Goal: Task Accomplishment & Management: Complete application form

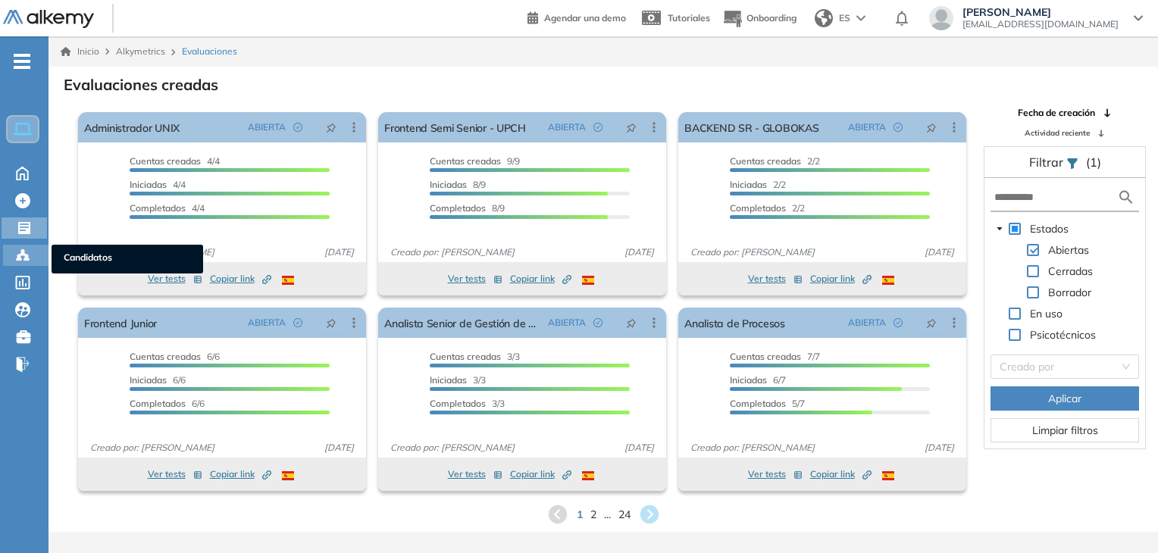
click at [14, 254] on div "Candidatos Candidatos" at bounding box center [25, 255] width 45 height 21
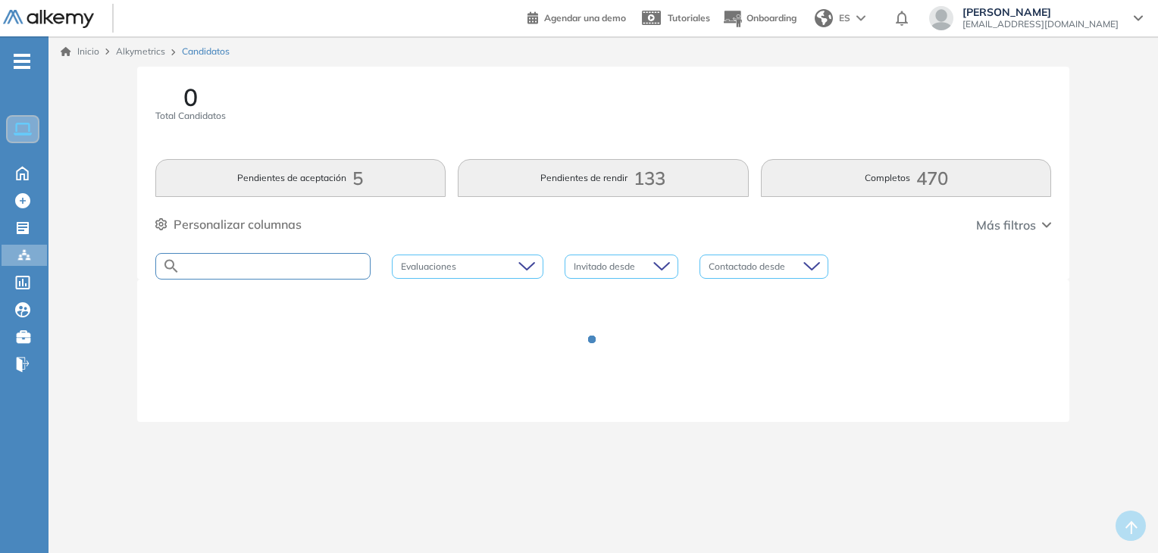
click at [240, 270] on input "text" at bounding box center [274, 266] width 189 height 11
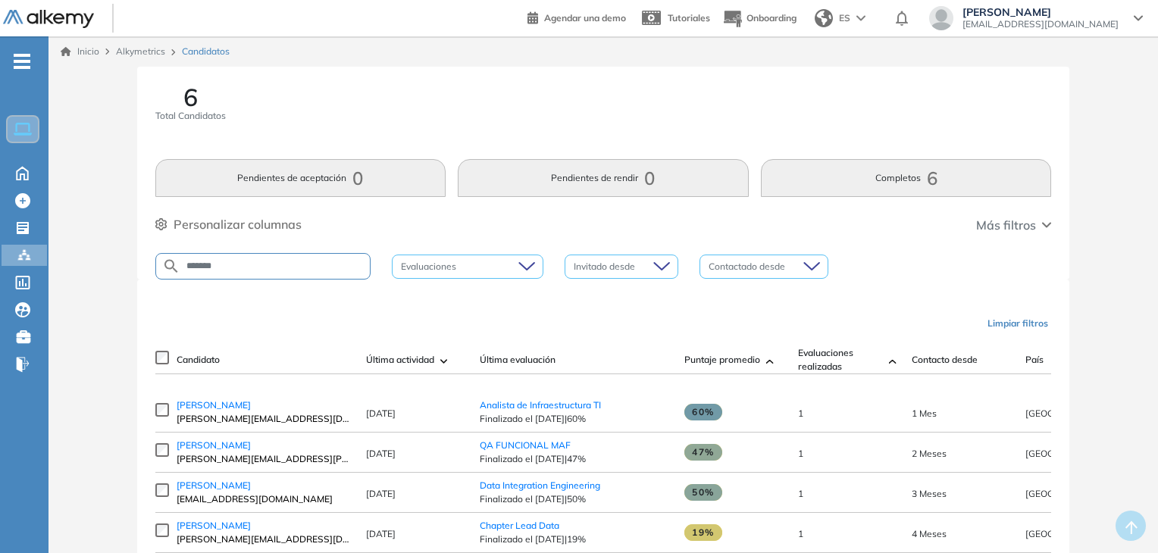
scroll to position [141, 0]
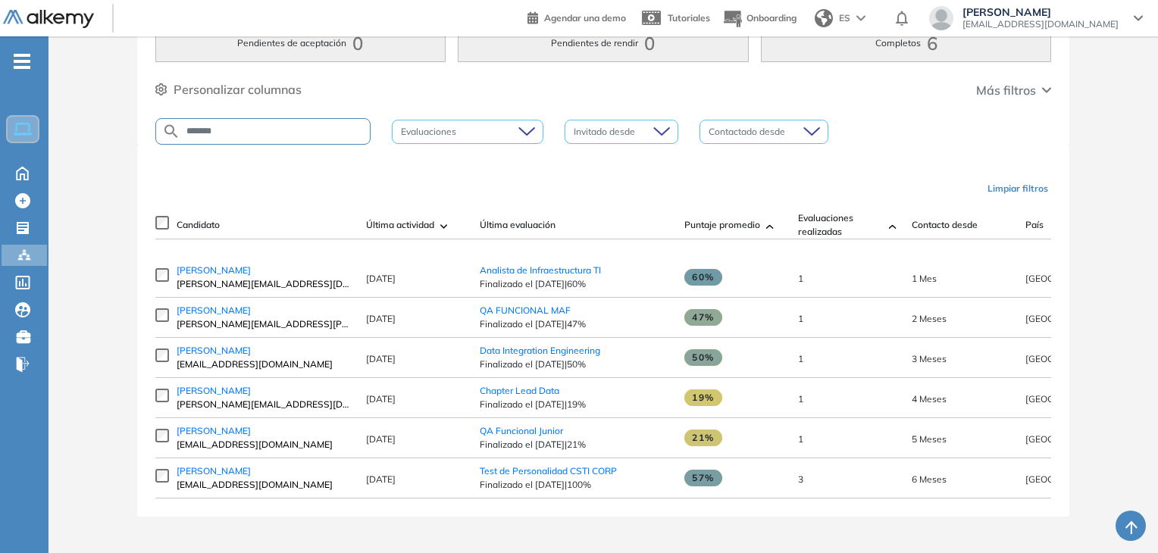
click at [252, 127] on input "******" at bounding box center [274, 131] width 189 height 11
type input "******"
click at [503, 468] on span "Test de Personalidad CSTI CORP" at bounding box center [548, 470] width 137 height 11
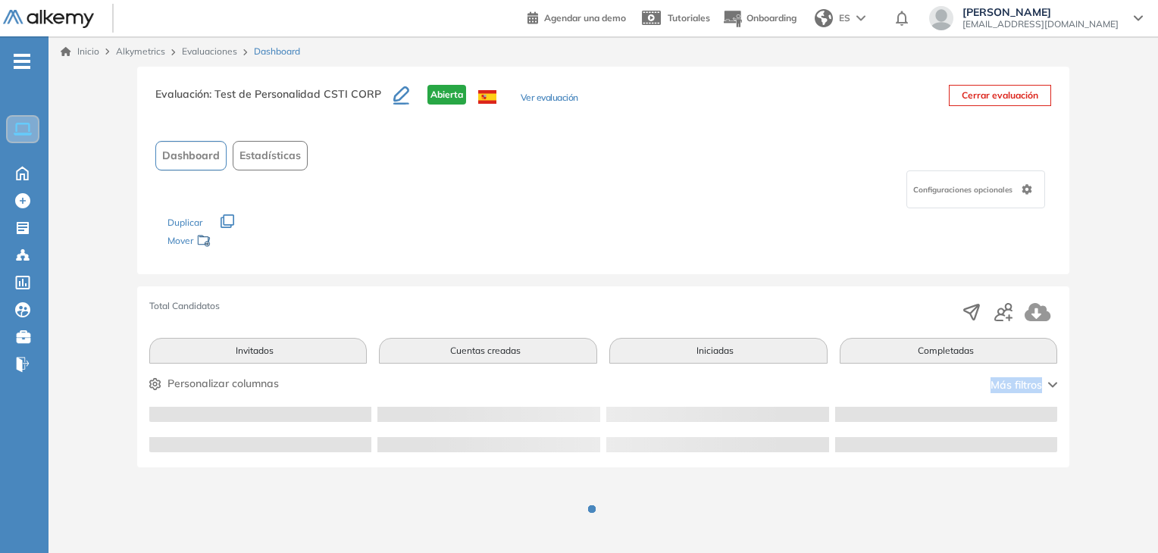
drag, startPoint x: 503, startPoint y: 468, endPoint x: 458, endPoint y: 374, distance: 105.1
click at [458, 374] on div "Evaluación : Test de Personalidad CSTI CORP Abierta Ver evaluación Cerrar evalu…" at bounding box center [603, 320] width 1097 height 507
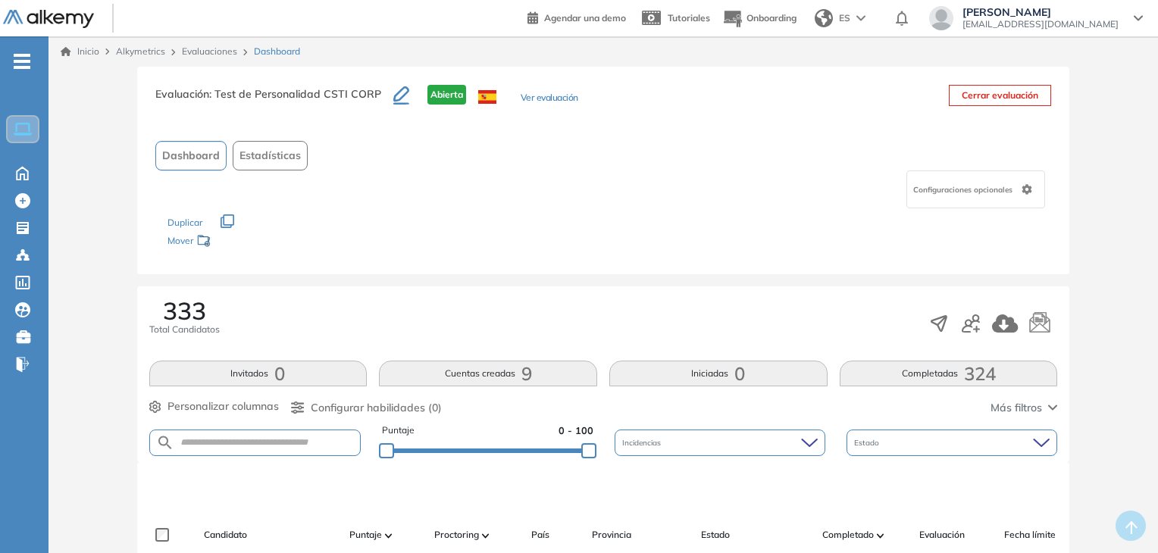
click at [358, 102] on h3 "Evaluación : Test de Personalidad CSTI CORP" at bounding box center [274, 101] width 238 height 32
click at [512, 95] on div "Evaluación : Test de Personalidad CSTI CORP Abierta Ver evaluación" at bounding box center [366, 104] width 423 height 38
click at [521, 99] on button "Ver evaluación" at bounding box center [550, 99] width 58 height 16
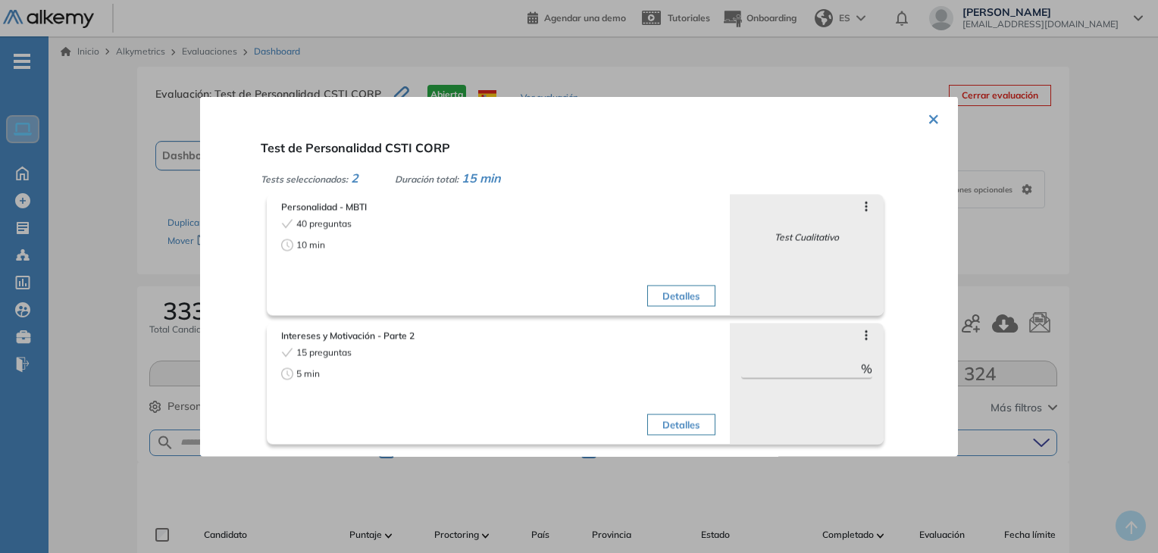
click at [928, 121] on button "×" at bounding box center [934, 118] width 12 height 30
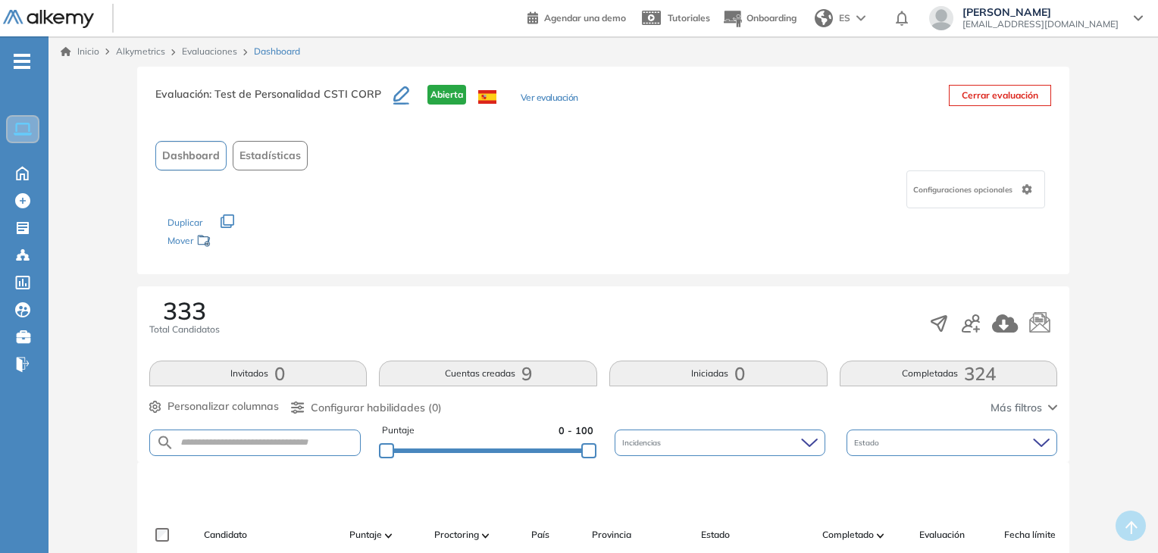
click at [18, 242] on ul "Home Home Crear Evaluación Crear Evaluación Evaluaciones Evaluaciones Candidato…" at bounding box center [24, 219] width 49 height 317
click at [26, 233] on icon at bounding box center [22, 228] width 15 height 15
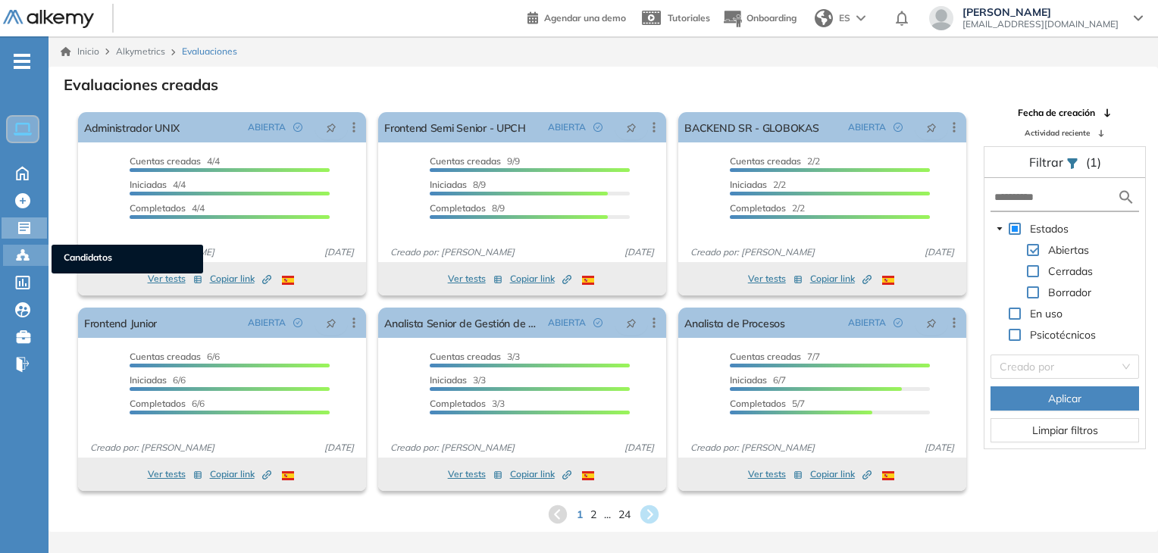
click at [27, 252] on icon at bounding box center [22, 255] width 15 height 15
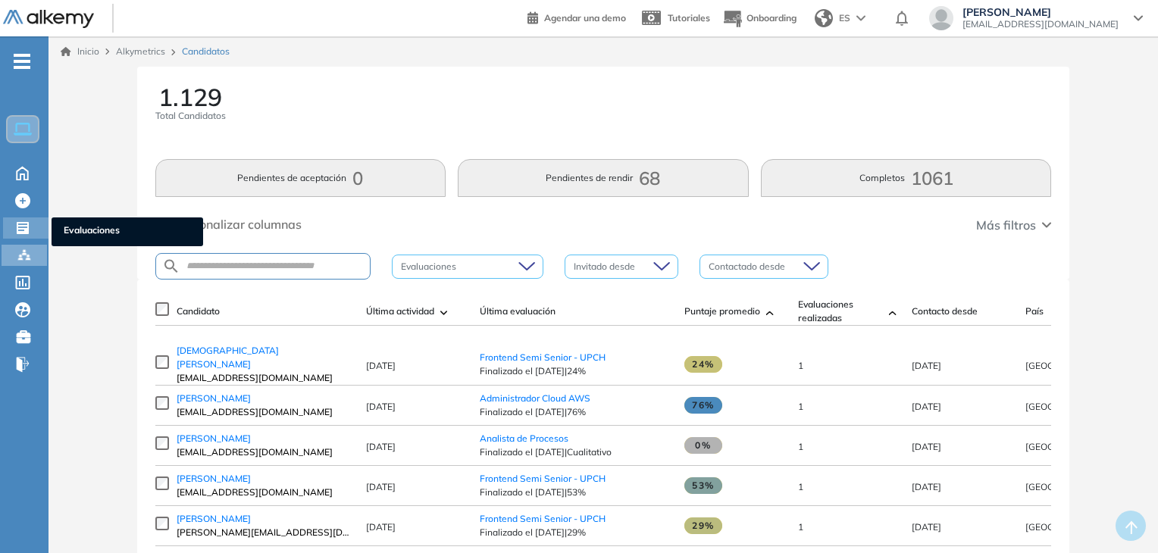
click at [21, 225] on icon at bounding box center [22, 228] width 15 height 15
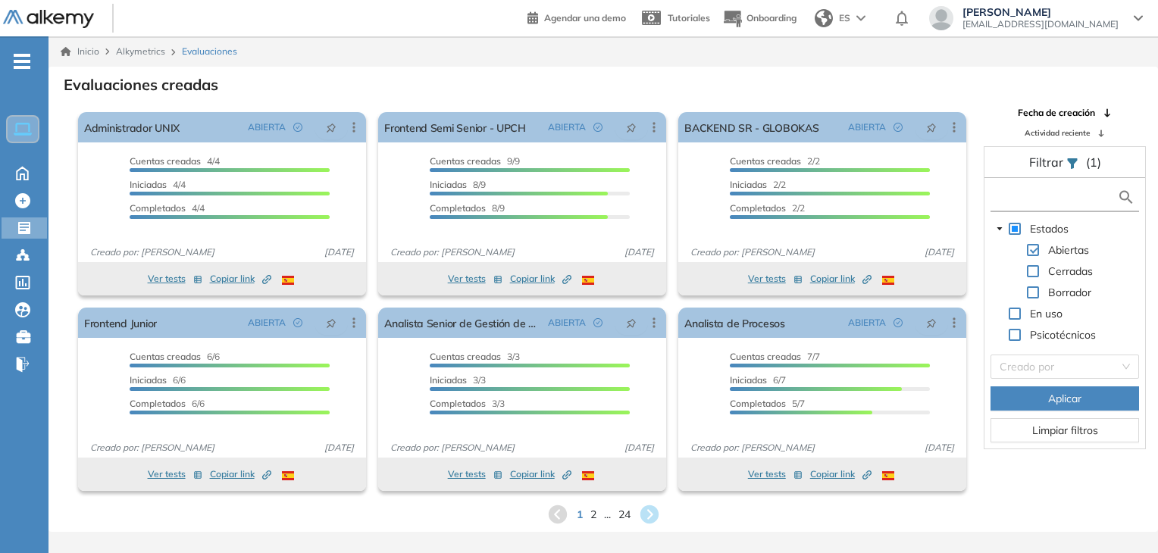
click at [1031, 195] on input "text" at bounding box center [1055, 197] width 123 height 16
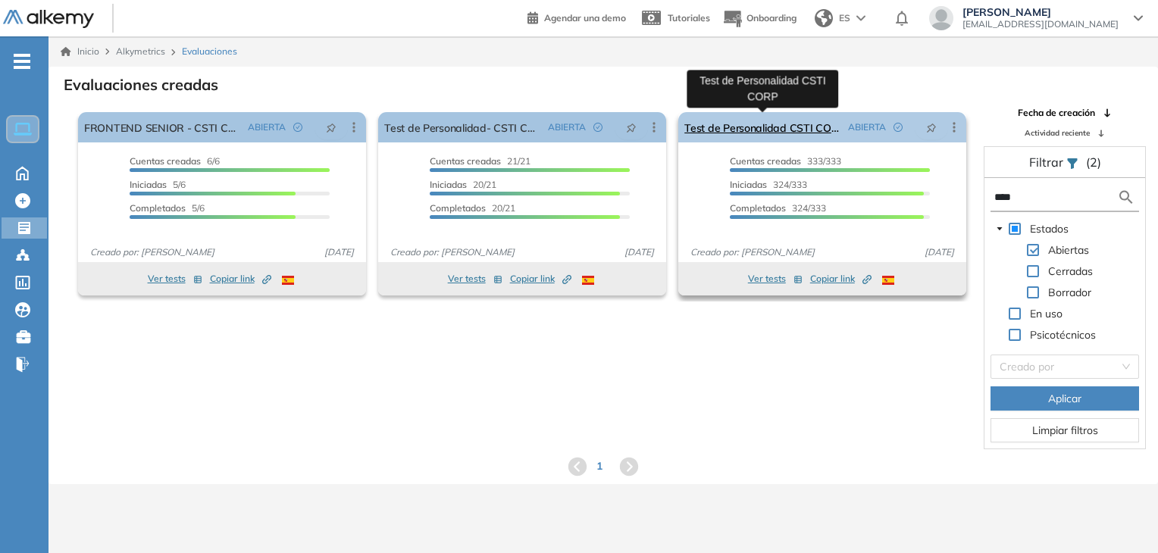
type input "****"
click at [751, 127] on link "Test de Personalidad CSTI CORP" at bounding box center [763, 127] width 158 height 30
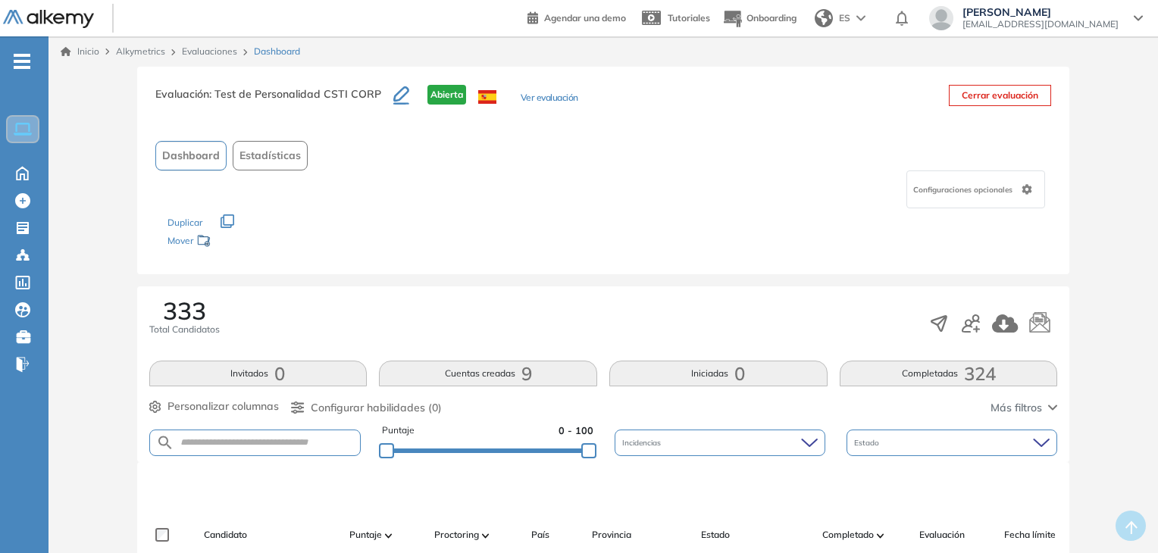
click at [534, 95] on button "Ver evaluación" at bounding box center [550, 99] width 58 height 16
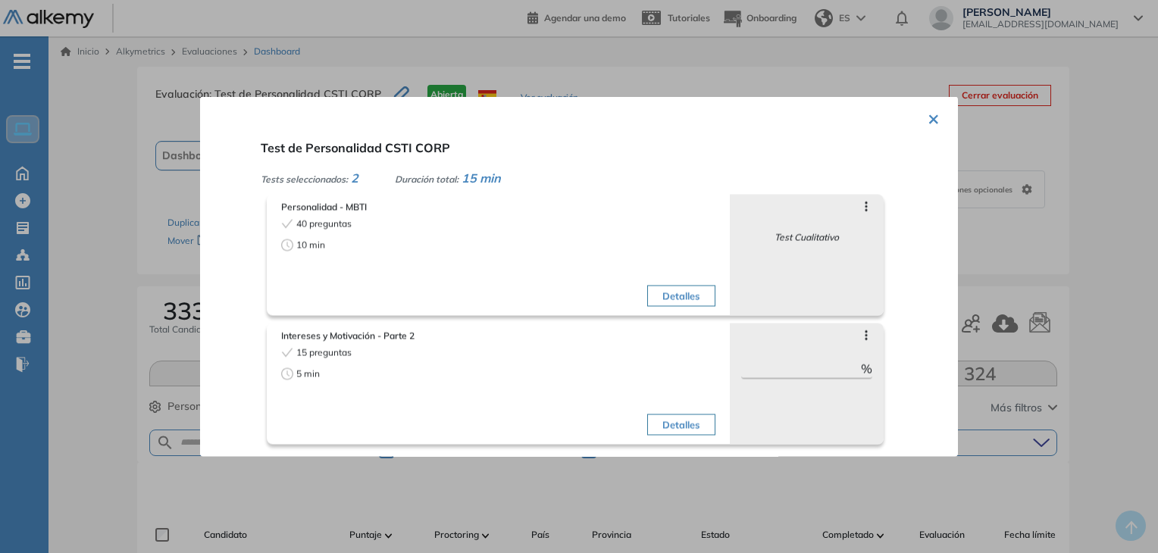
click at [928, 121] on button "×" at bounding box center [934, 118] width 12 height 30
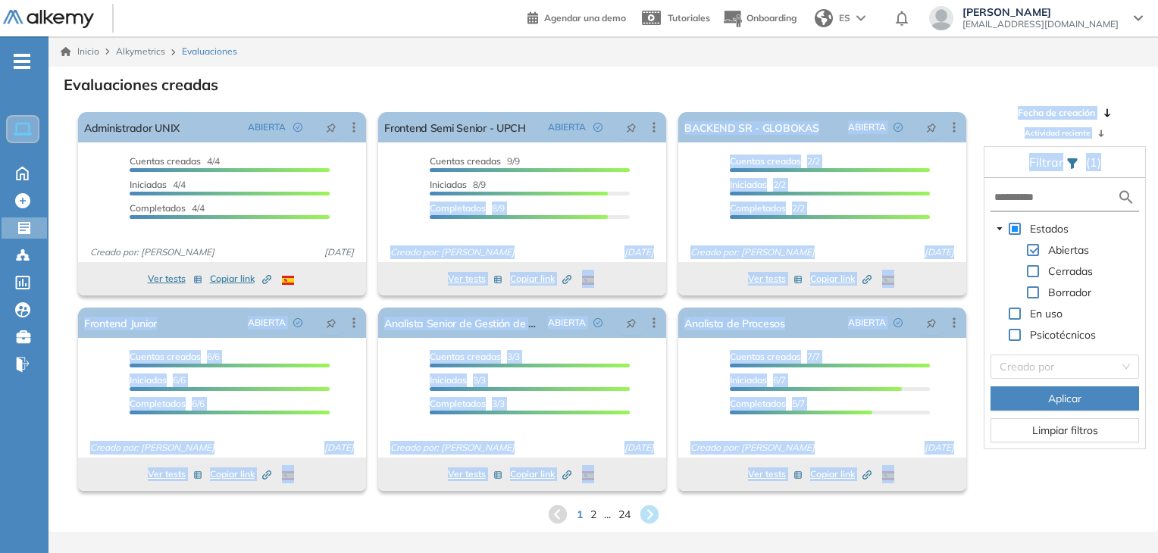
drag, startPoint x: 431, startPoint y: 198, endPoint x: 991, endPoint y: 176, distance: 560.5
click at [991, 176] on div "El proctoring será activado ¡Importante!: Los usuarios que ya realizaron la eva…" at bounding box center [603, 301] width 1108 height 391
click at [978, 105] on div "Evaluaciones creadas El proctoring será activado ¡Importante!: Los usuarios que…" at bounding box center [603, 299] width 1085 height 453
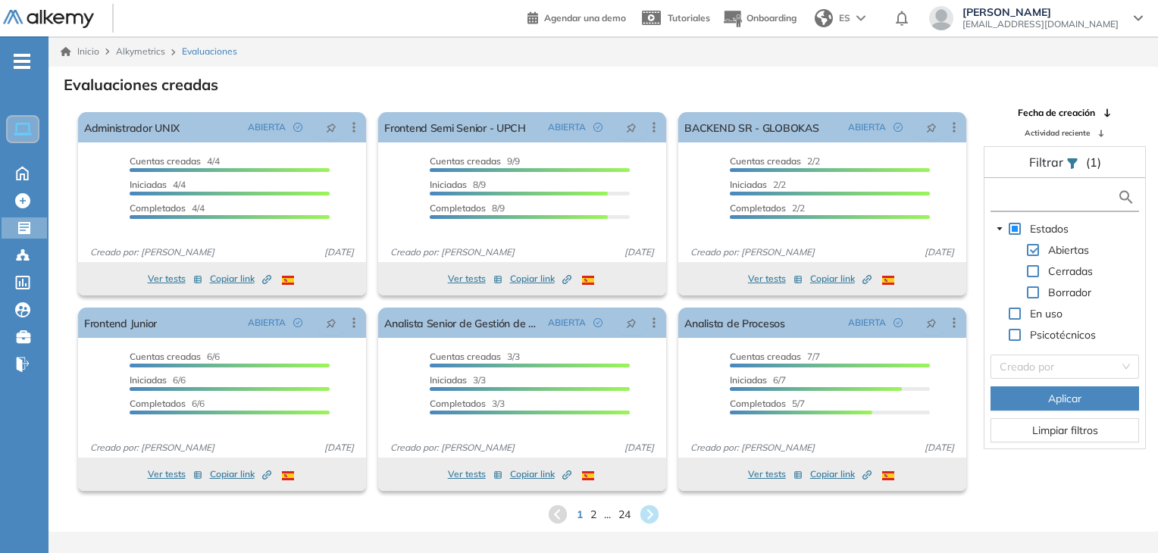
click at [1024, 204] on input "text" at bounding box center [1055, 197] width 123 height 16
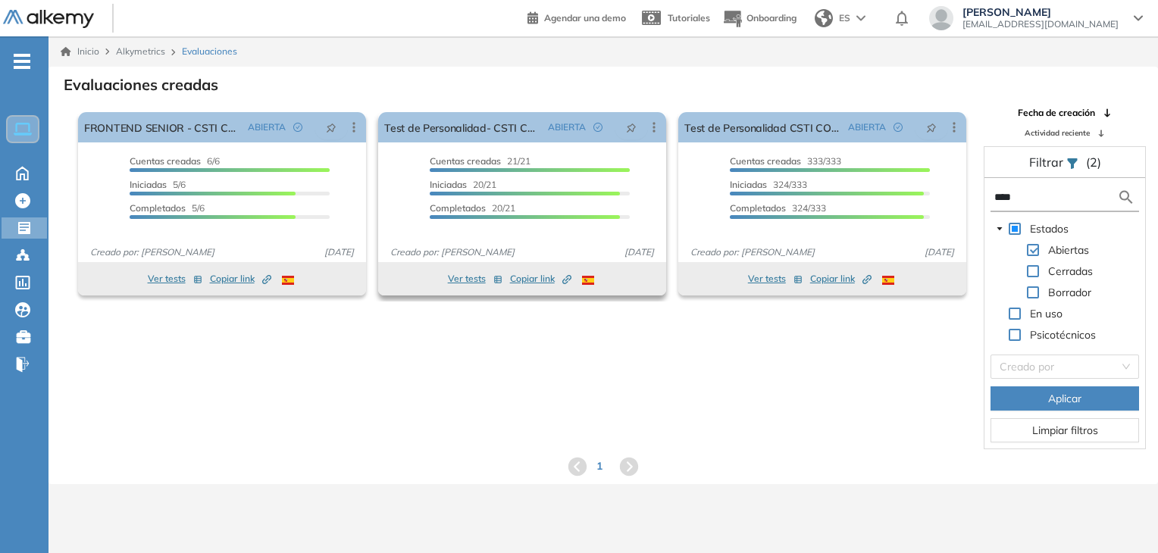
type input "****"
click at [471, 281] on button "Ver tests" at bounding box center [475, 279] width 55 height 18
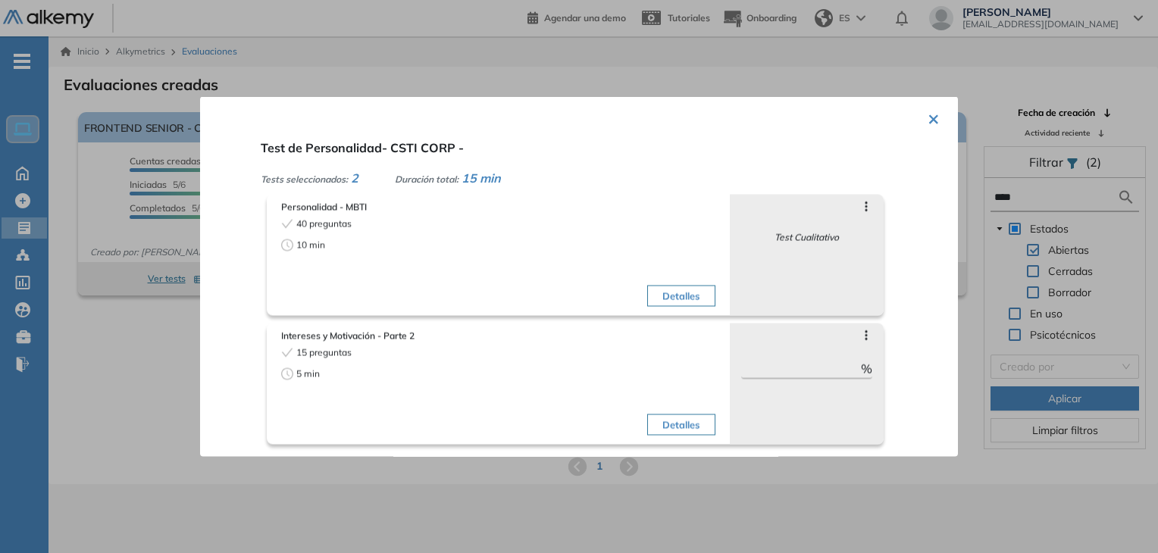
click at [928, 119] on button "×" at bounding box center [934, 118] width 12 height 30
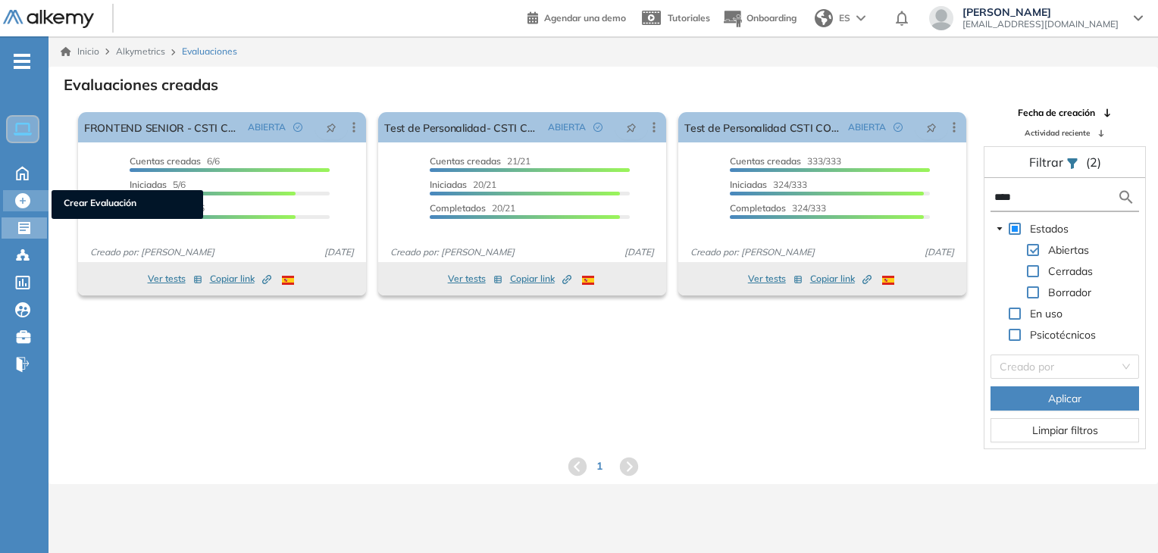
click at [31, 196] on div at bounding box center [24, 199] width 18 height 18
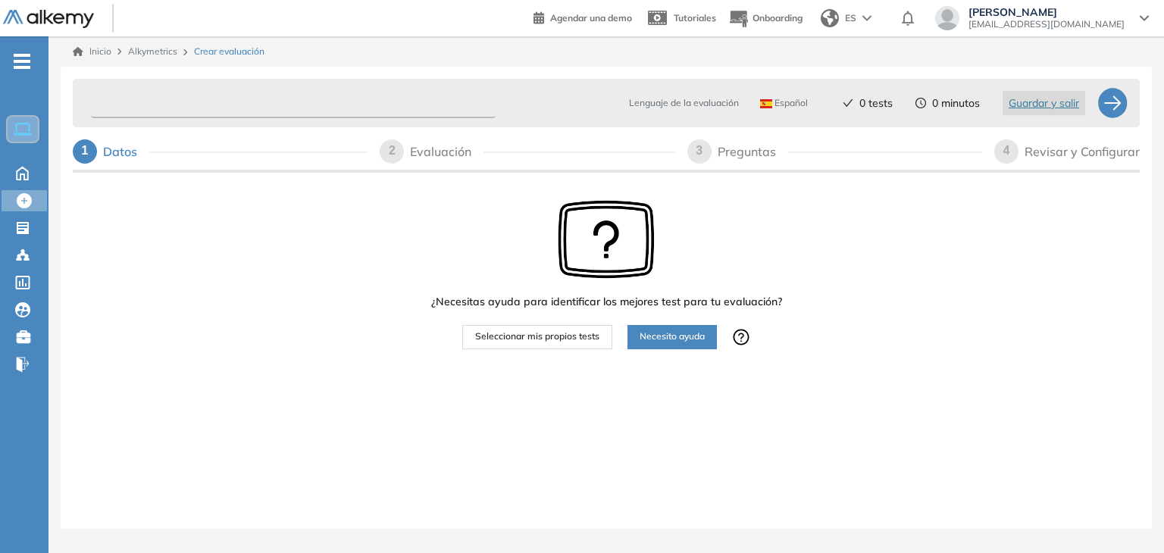
click at [389, 98] on input "text" at bounding box center [293, 104] width 405 height 30
type input "*"
type input "**********"
click at [567, 332] on span "Seleccionar mis propios tests" at bounding box center [537, 337] width 124 height 14
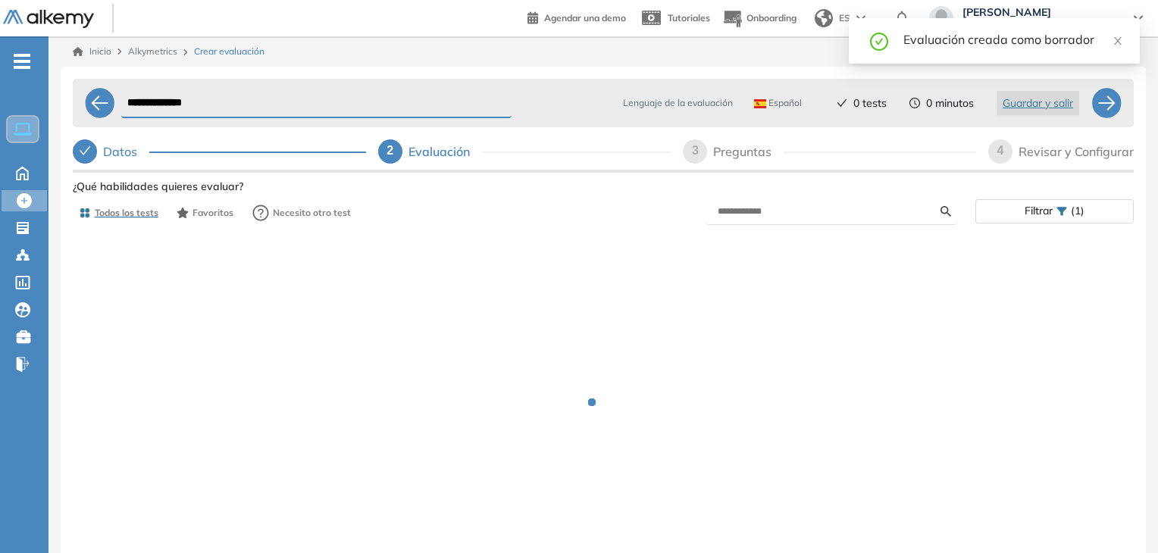
click at [813, 199] on form at bounding box center [832, 212] width 252 height 27
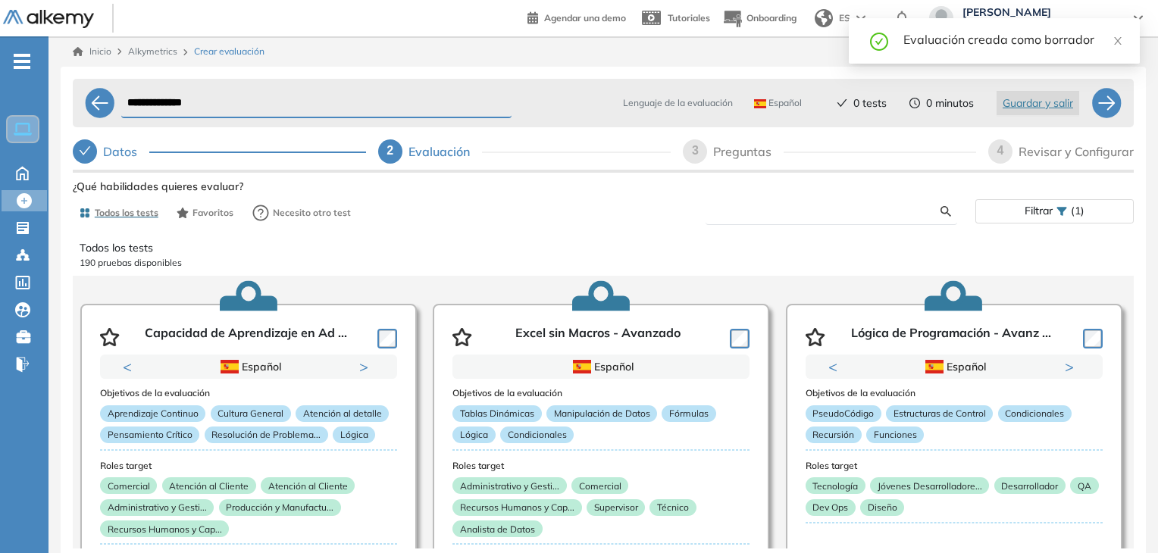
click at [794, 205] on input "text" at bounding box center [829, 212] width 223 height 14
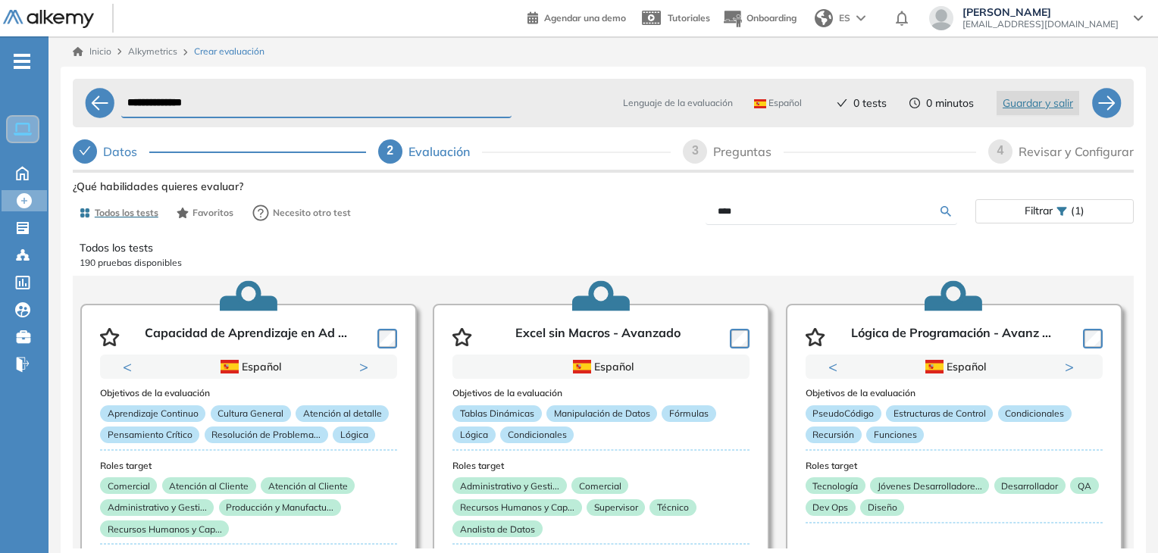
type input "****"
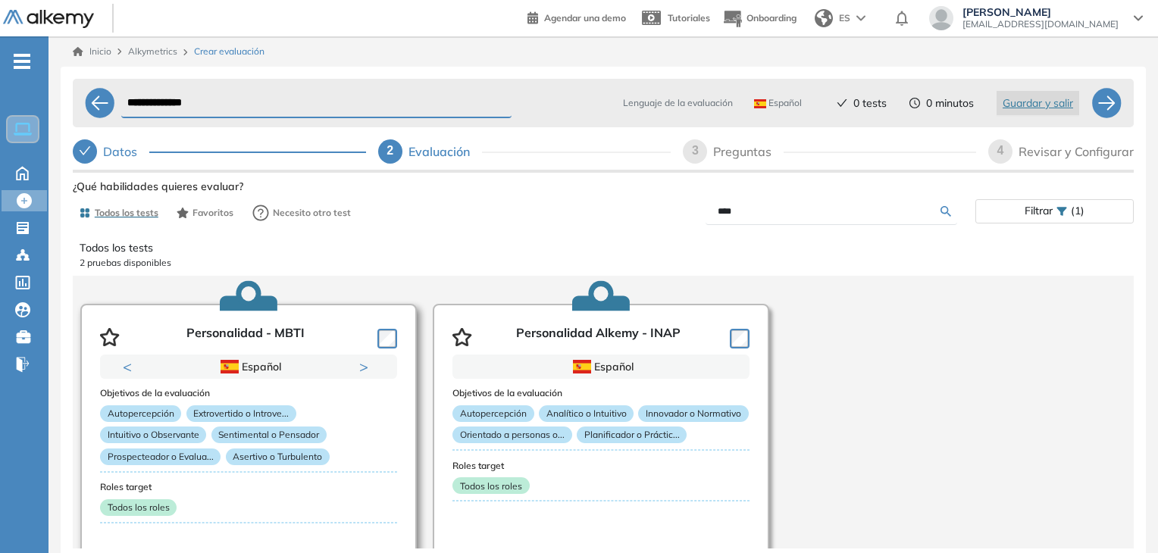
click at [398, 331] on article "Personalidad - MBTI Previous Portugués Español Portugués Español Portugués Next…" at bounding box center [248, 455] width 337 height 303
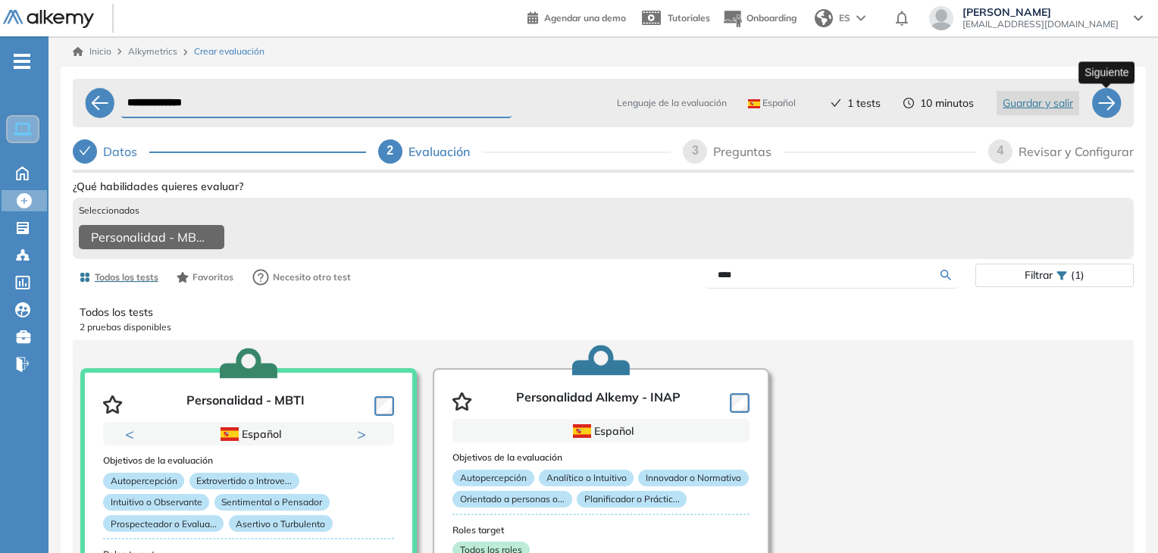
click at [1112, 94] on div at bounding box center [1106, 103] width 30 height 30
select select "*****"
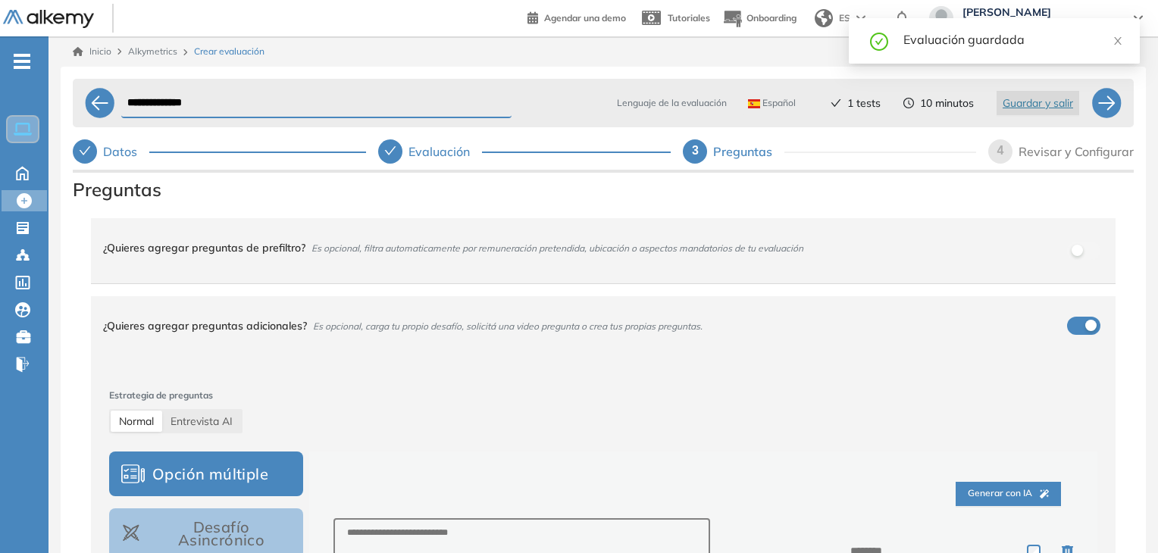
click at [1083, 310] on div "¿Quieres agregar preguntas adicionales? Es opcional, carga tu propio desafío, s…" at bounding box center [603, 325] width 1025 height 59
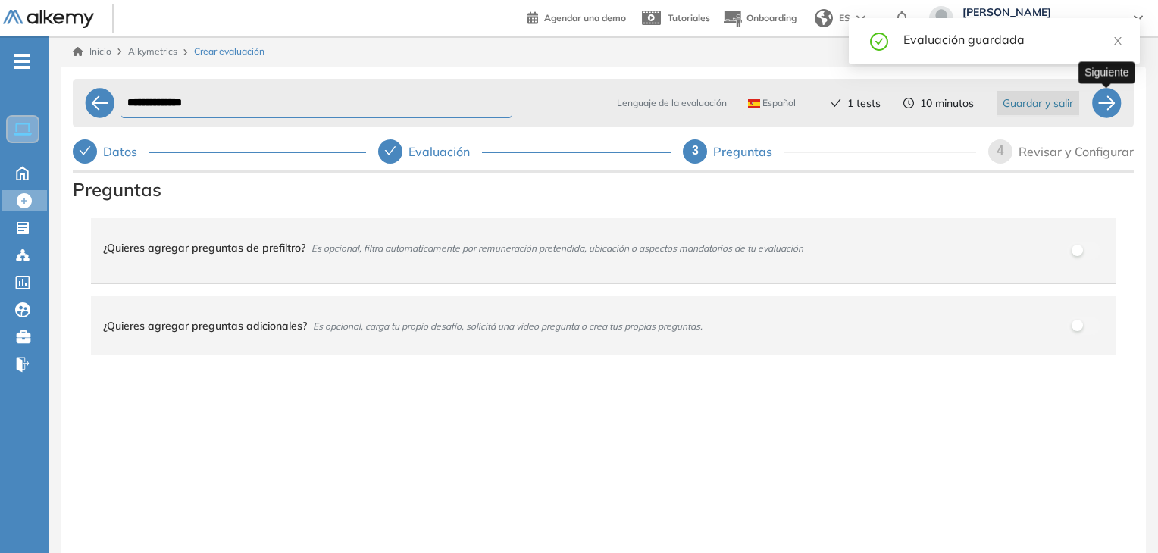
click at [1111, 95] on div at bounding box center [1106, 103] width 30 height 30
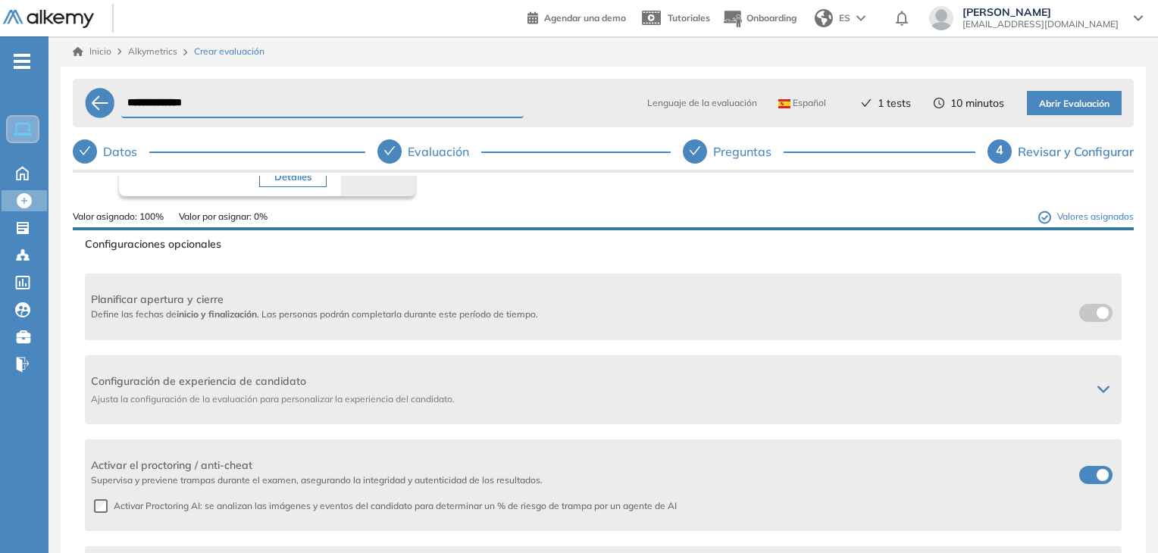
scroll to position [183, 0]
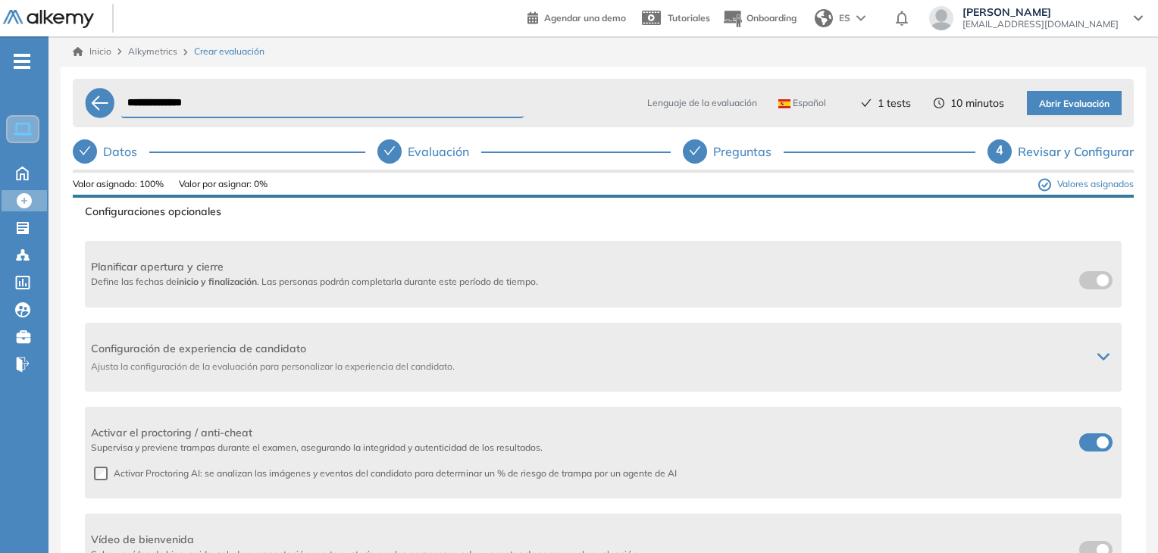
click at [1091, 446] on span at bounding box center [1085, 440] width 12 height 12
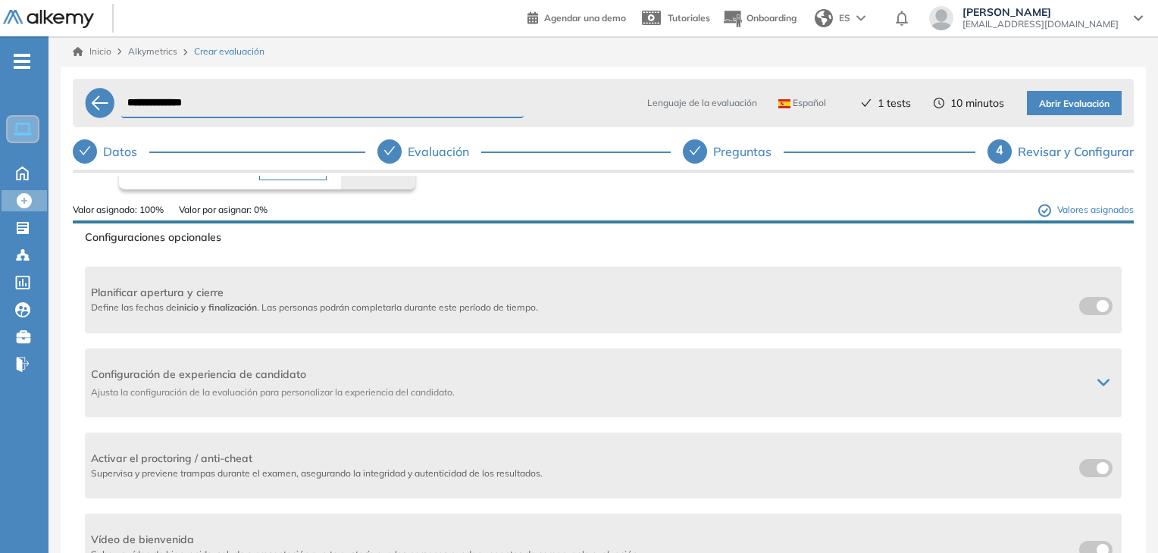
scroll to position [0, 0]
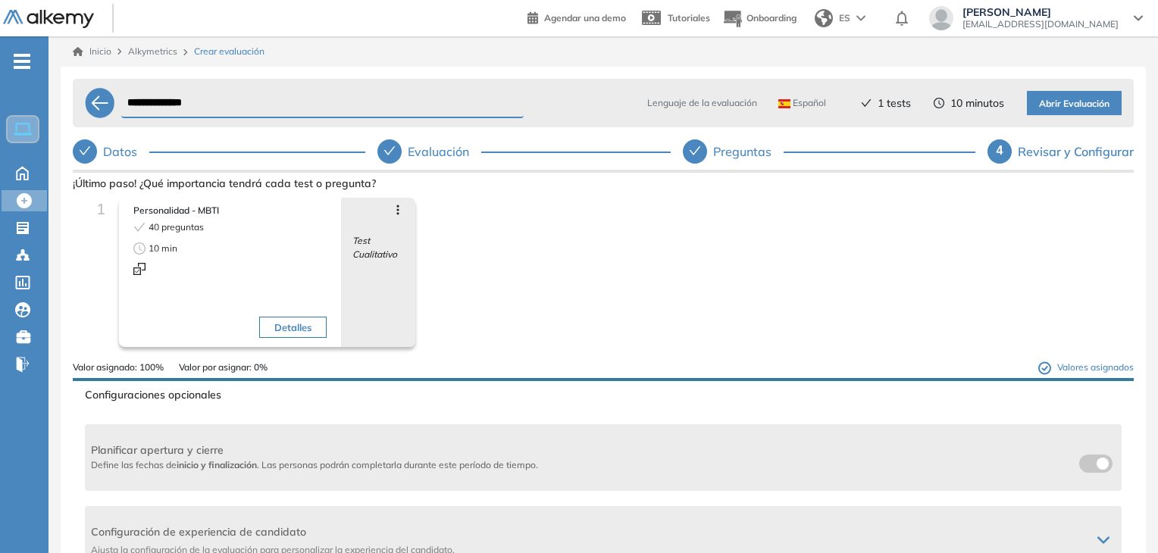
click at [1088, 100] on span "Abrir Evaluación" at bounding box center [1074, 104] width 70 height 14
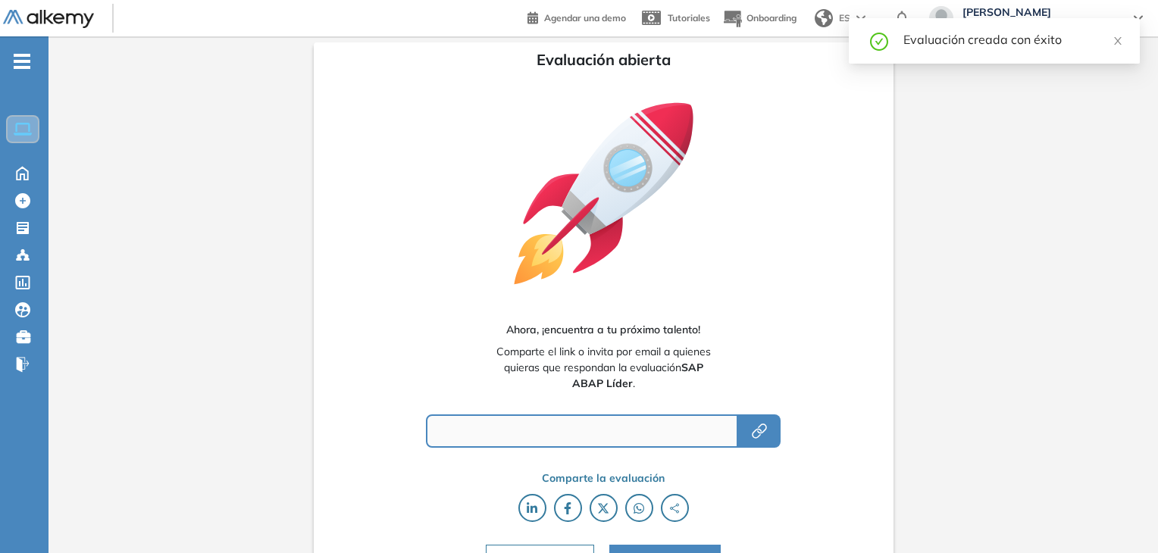
type input "**********"
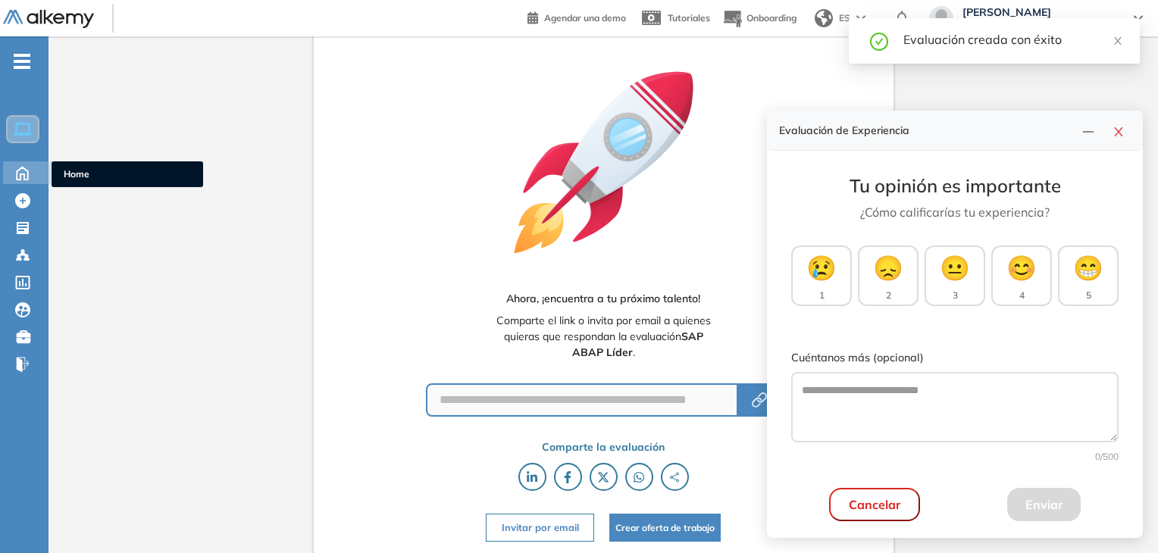
click at [14, 174] on icon at bounding box center [22, 172] width 27 height 18
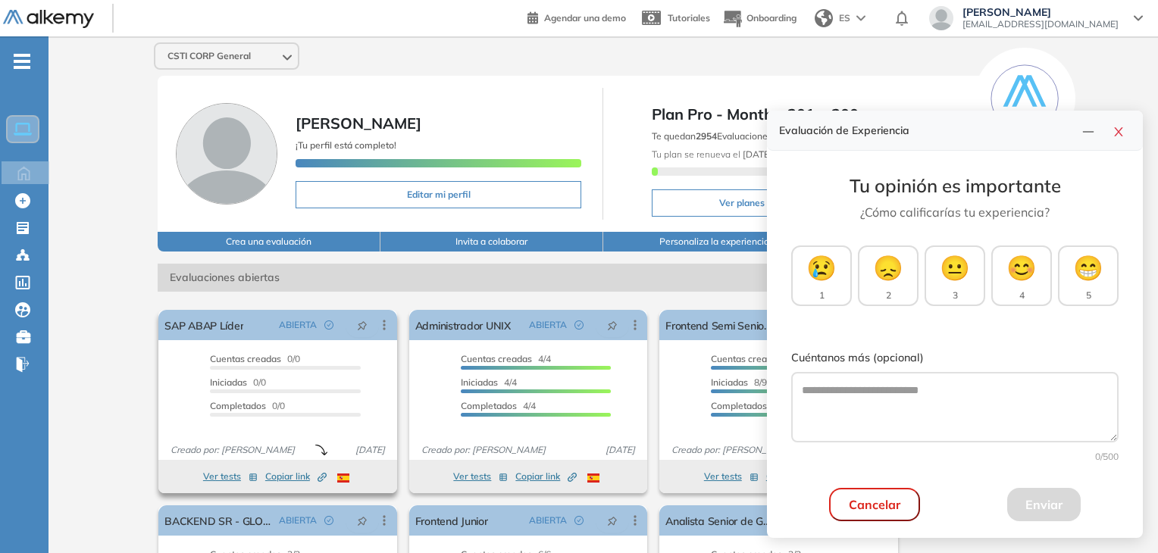
click at [283, 475] on span "Copiar link Created by potrace 1.16, written by [PERSON_NAME] [DATE]-[DATE]" at bounding box center [295, 477] width 61 height 14
